Goal: Book appointment/travel/reservation

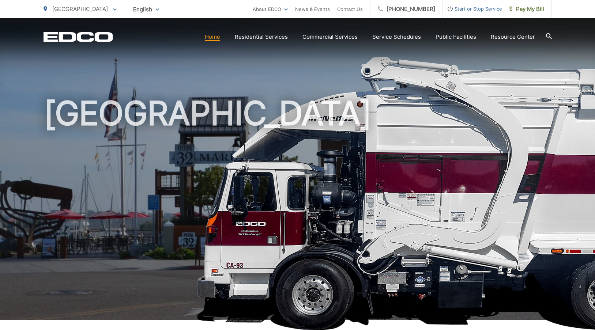
click at [73, 14] on div "National City To change your zip code, enter it below and press change. Change …" at bounding box center [80, 9] width 73 height 18
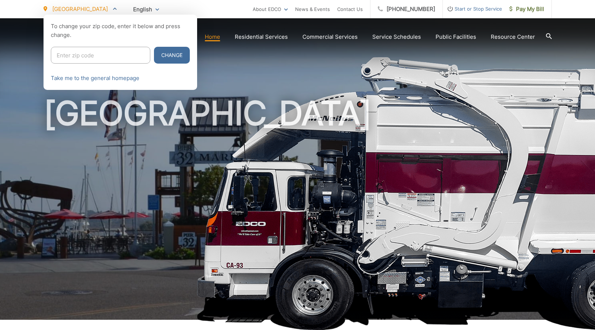
click at [85, 53] on input "Enter zip code" at bounding box center [100, 55] width 99 height 17
type input "92020"
click at [154, 47] on button "Change" at bounding box center [172, 55] width 36 height 17
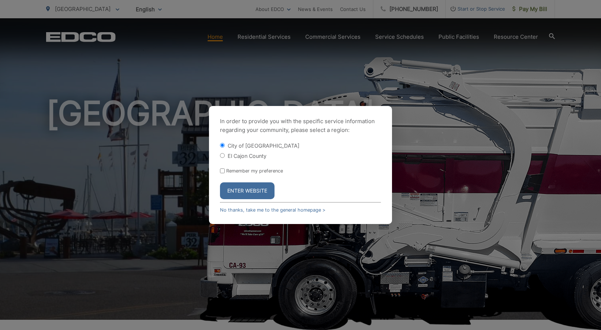
click at [258, 193] on button "Enter Website" at bounding box center [247, 191] width 55 height 17
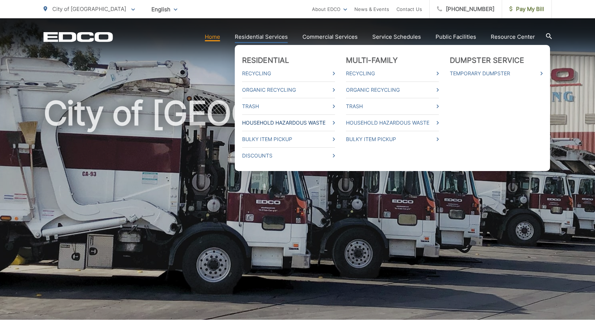
click at [279, 127] on link "Household Hazardous Waste" at bounding box center [288, 123] width 93 height 9
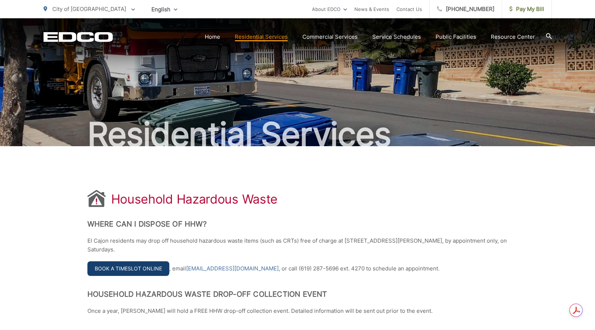
click at [140, 264] on link "Book a Timeslot Online" at bounding box center [128, 269] width 82 height 15
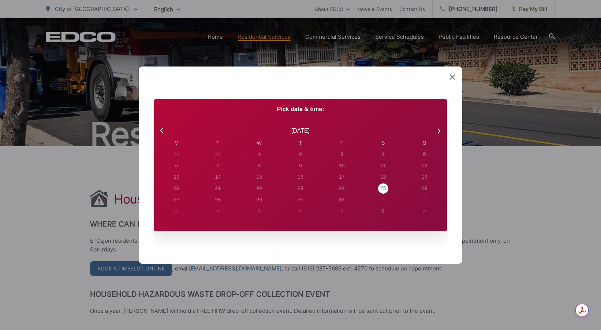
click at [384, 187] on div "25" at bounding box center [383, 189] width 6 height 8
radio input "true"
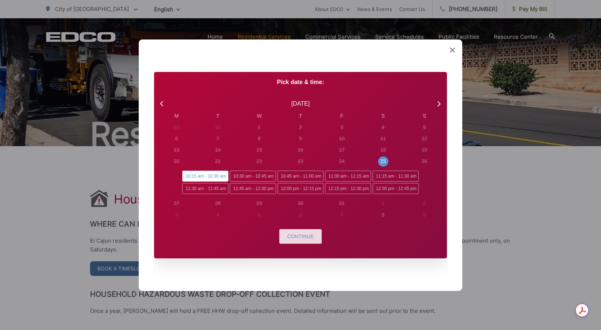
click at [294, 237] on span "Continue" at bounding box center [300, 237] width 27 height 6
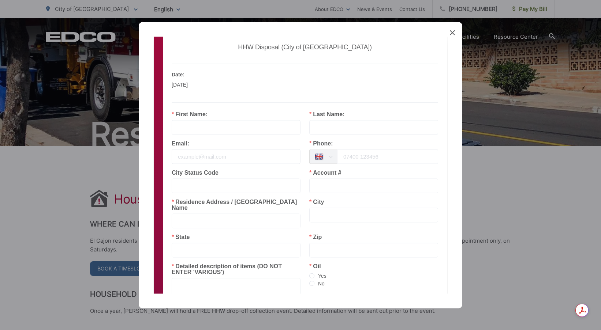
scroll to position [113, 0]
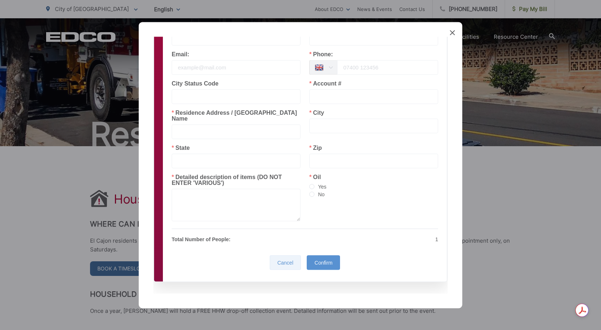
click at [291, 257] on div "Cancel" at bounding box center [285, 262] width 31 height 15
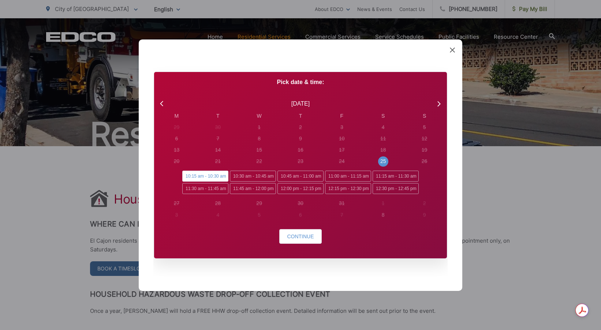
scroll to position [0, 0]
click at [449, 51] on div "Created with Sketch. Book Appointment Bringing anyone with you? Number of Addit…" at bounding box center [300, 165] width 323 height 252
click at [453, 51] on icon at bounding box center [452, 49] width 5 height 5
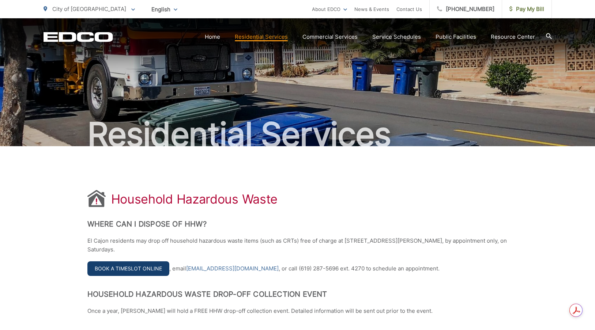
click at [150, 270] on link "Book a Timeslot Online" at bounding box center [128, 269] width 82 height 15
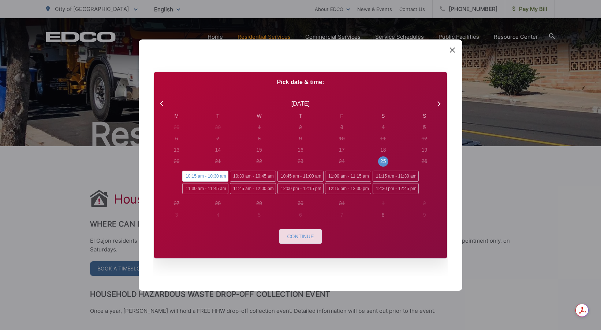
click at [297, 234] on span "Continue" at bounding box center [300, 237] width 27 height 6
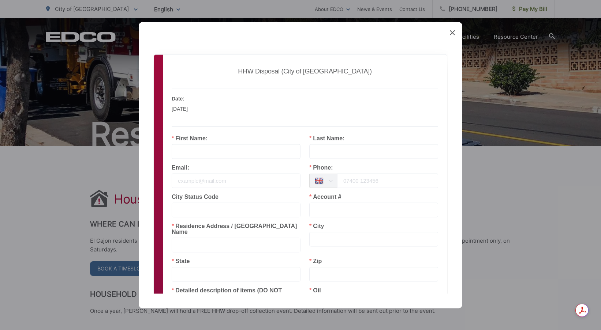
click at [204, 156] on input "text" at bounding box center [236, 151] width 129 height 15
type input "rodrigo"
click at [354, 160] on div "Last Name:" at bounding box center [374, 149] width 138 height 29
click at [354, 154] on input "text" at bounding box center [373, 151] width 129 height 15
type input "BERMUDEZ"
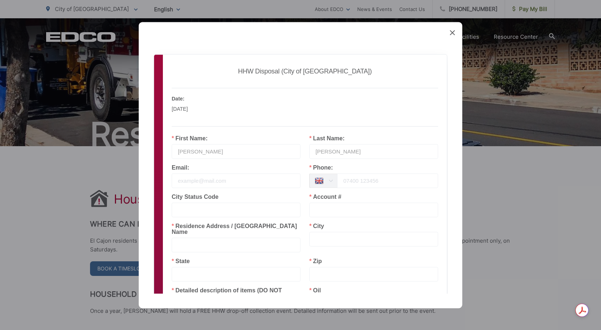
click at [242, 186] on input "email" at bounding box center [236, 180] width 129 height 15
click at [361, 183] on input "tel" at bounding box center [387, 180] width 101 height 15
click at [316, 180] on input "text" at bounding box center [322, 180] width 27 height 15
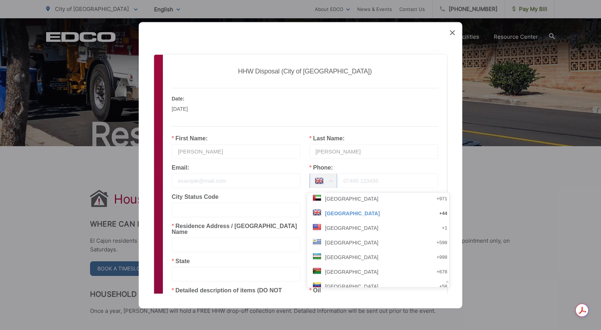
scroll to position [3078, 0]
click at [345, 243] on span "United States" at bounding box center [351, 241] width 53 height 15
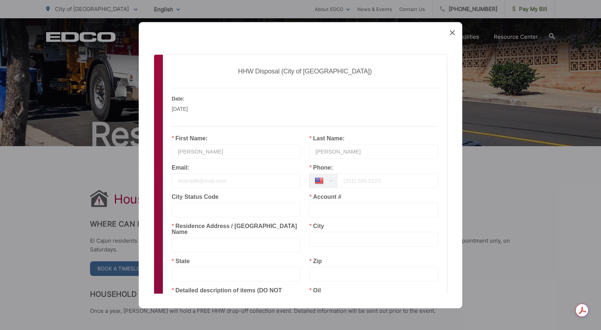
click at [357, 179] on input "tel" at bounding box center [387, 180] width 101 height 15
type input "858-442-4865"
click at [367, 204] on input "text" at bounding box center [373, 210] width 129 height 15
type input "16-L2 615052"
click at [248, 248] on div "Residence Address / Apt Complex Name" at bounding box center [236, 240] width 138 height 35
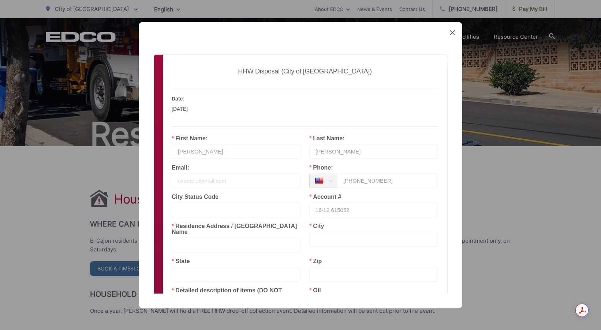
click at [244, 238] on input "text" at bounding box center [236, 245] width 129 height 15
type input "1958 MILFORD PLC"
click at [376, 237] on input "text" at bounding box center [373, 239] width 129 height 15
type input "EL CAJON"
click at [217, 270] on input "text" at bounding box center [236, 274] width 129 height 15
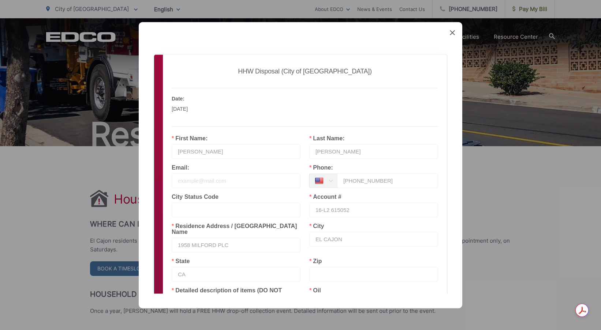
type input "CA"
click at [314, 269] on input "text" at bounding box center [373, 274] width 129 height 15
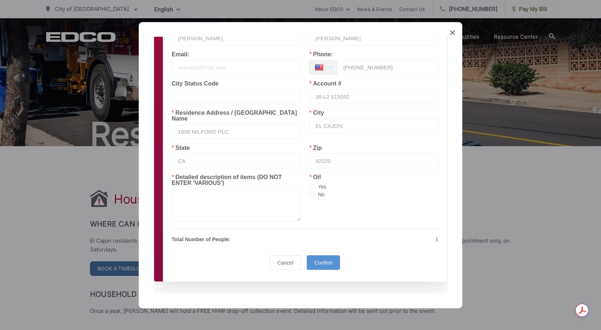
type input "92020"
click at [234, 193] on textarea at bounding box center [236, 205] width 129 height 33
type textarea "P"
type textarea "SPRAY PAINT"
click at [322, 260] on span "Confirm" at bounding box center [323, 263] width 18 height 6
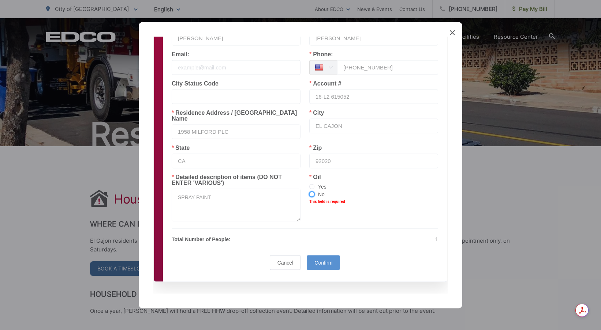
click at [309, 192] on span at bounding box center [311, 194] width 5 height 5
click at [309, 192] on input "No" at bounding box center [311, 195] width 5 height 6
radio input "true"
click at [319, 255] on div "Confirm" at bounding box center [323, 262] width 33 height 15
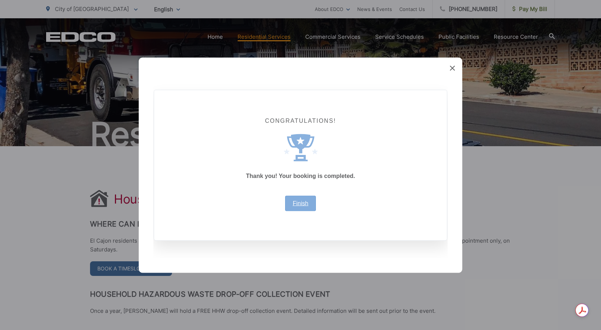
click at [300, 200] on link "Finish" at bounding box center [301, 203] width 16 height 6
